Goal: Task Accomplishment & Management: Manage account settings

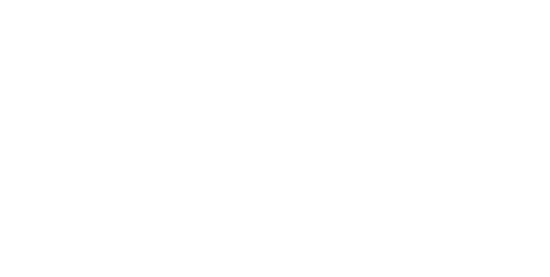
type input "[EMAIL_ADDRESS][DOMAIN_NAME]"
click at [0, 0] on input "Sign In" at bounding box center [0, 0] width 0 height 0
